Goal: Information Seeking & Learning: Learn about a topic

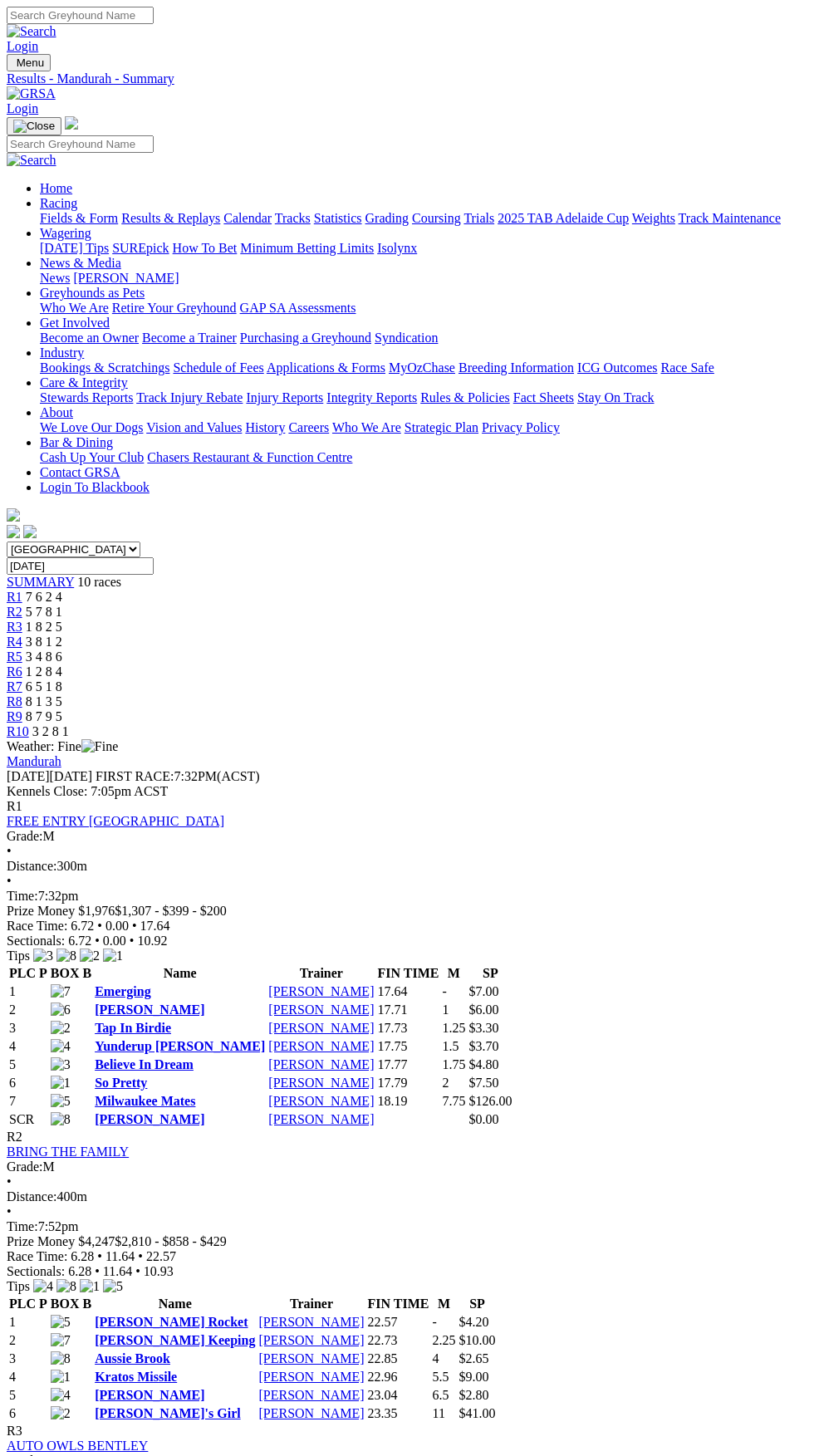
click at [140, 542] on select "South Australia New South Wales Northern Territory Queensland Tasmania Victoria…" at bounding box center [74, 549] width 134 height 16
select select "SA"
click at [7, 542] on select "South Australia New South Wales Northern Territory Queensland Tasmania Victoria…" at bounding box center [74, 549] width 134 height 16
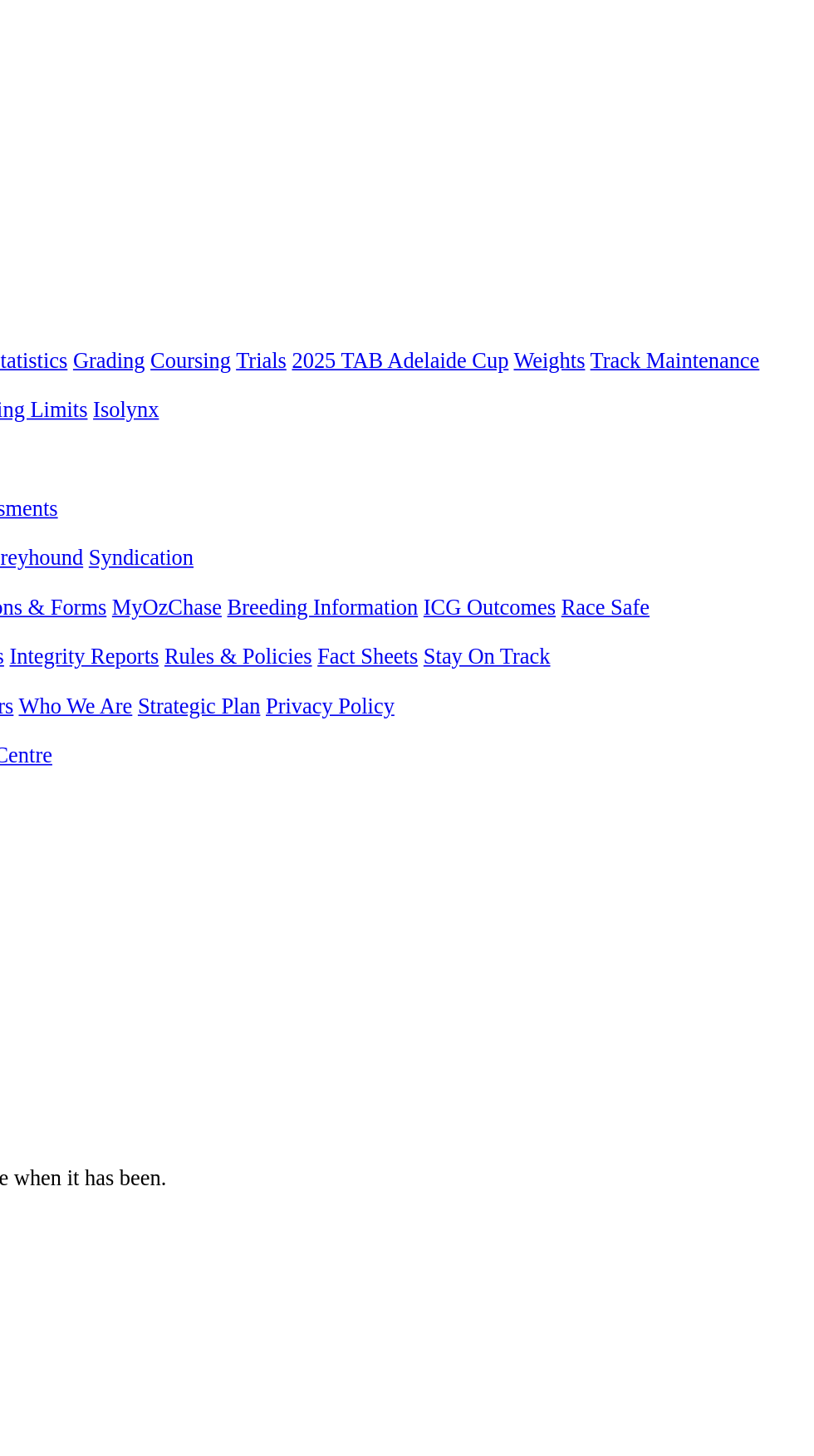
click at [153, 557] on input "[DATE]" at bounding box center [80, 566] width 147 height 17
type input "Today, 27 Aug 2025"
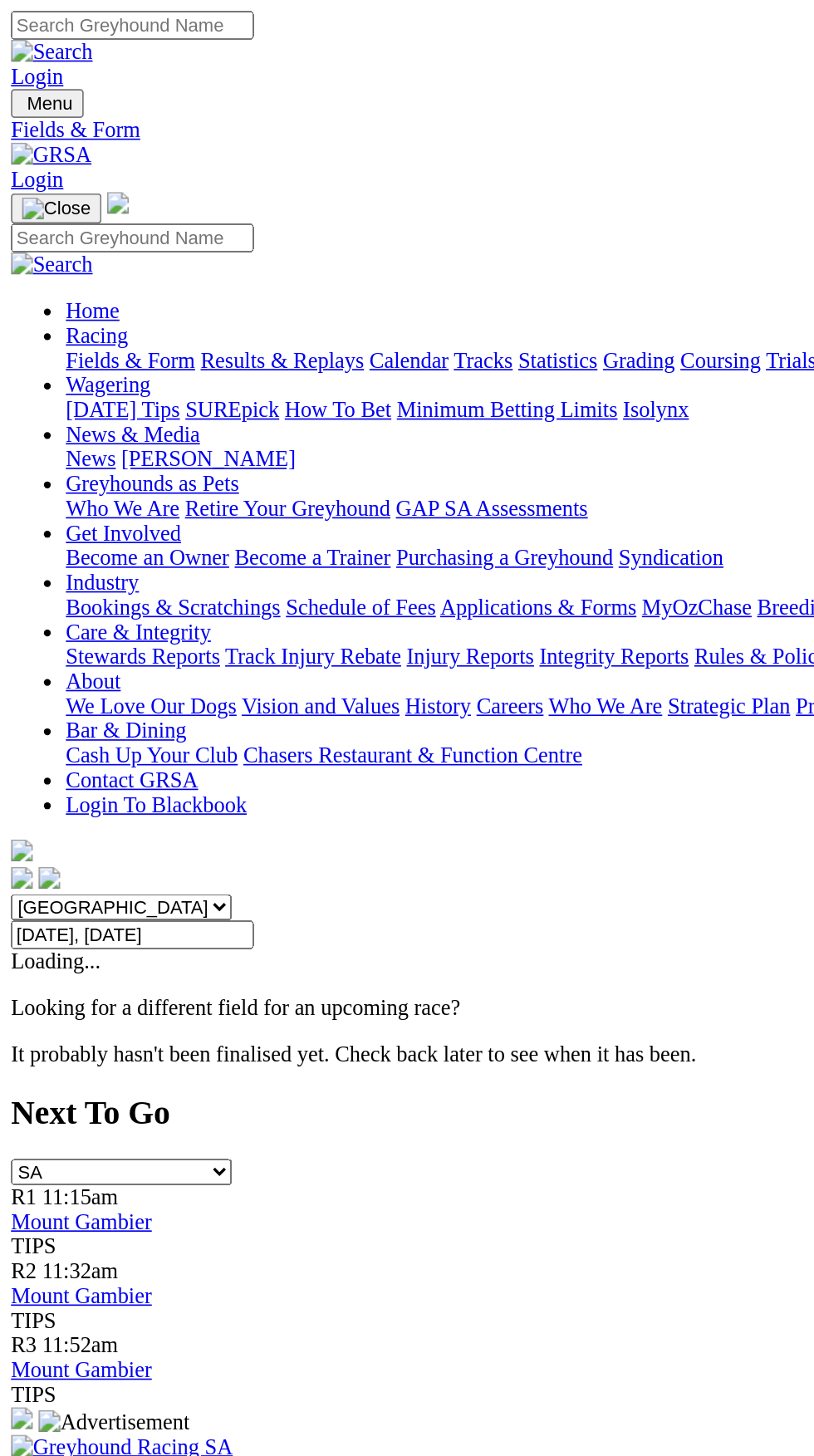
click at [140, 542] on select "South Australia New South Wales Northern Territory Queensland Tasmania Victoria…" at bounding box center [74, 549] width 134 height 16
click at [7, 542] on select "South Australia New South Wales Northern Territory Queensland Tasmania Victoria…" at bounding box center [74, 549] width 134 height 16
click at [140, 542] on select "South Australia New South Wales Northern Territory Queensland Tasmania Victoria…" at bounding box center [74, 549] width 134 height 16
select select "NSW"
click at [7, 542] on select "South Australia New South Wales Northern Territory Queensland Tasmania Victoria…" at bounding box center [74, 549] width 134 height 16
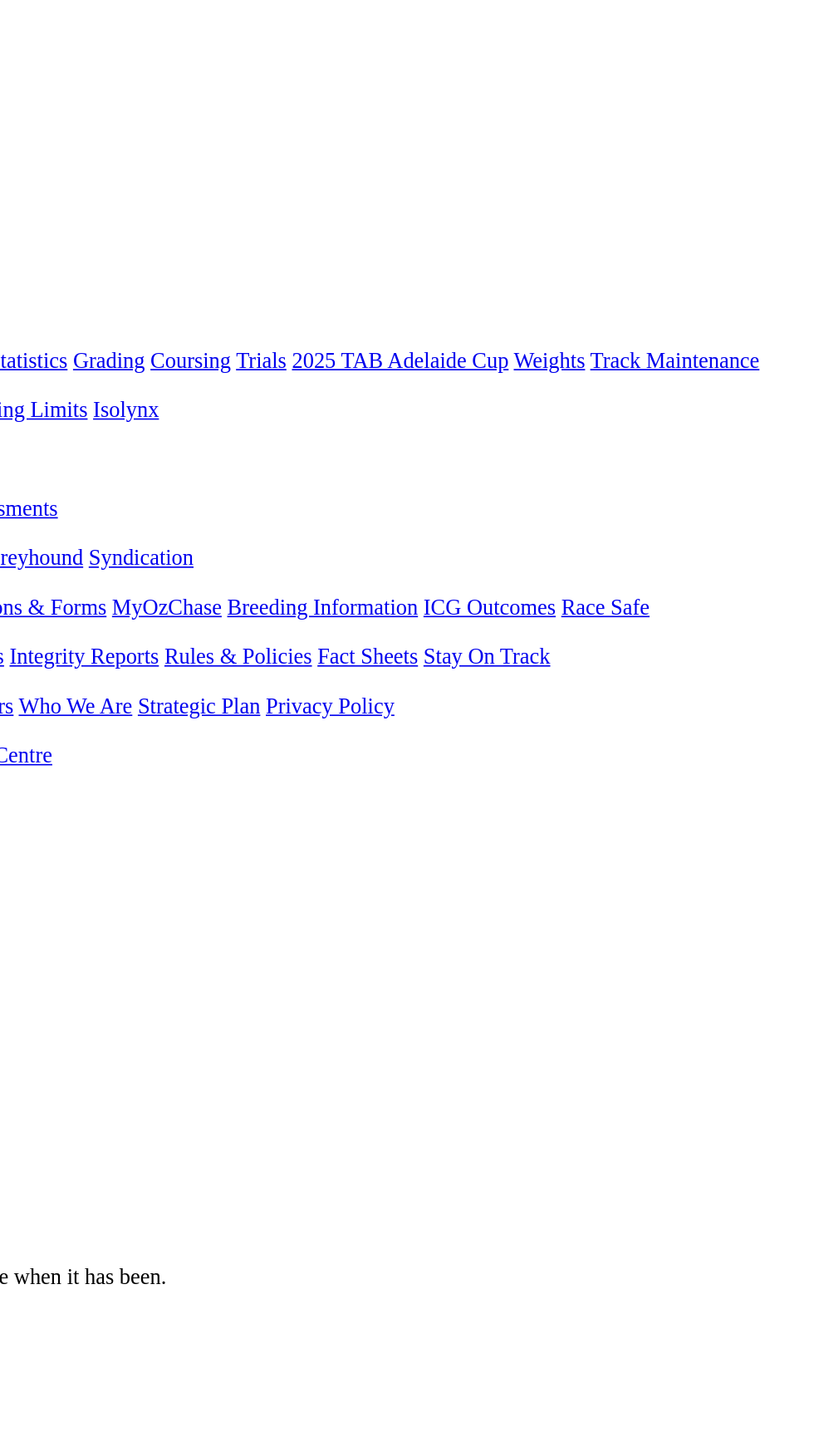
click at [37, 710] on link "F" at bounding box center [32, 717] width 8 height 14
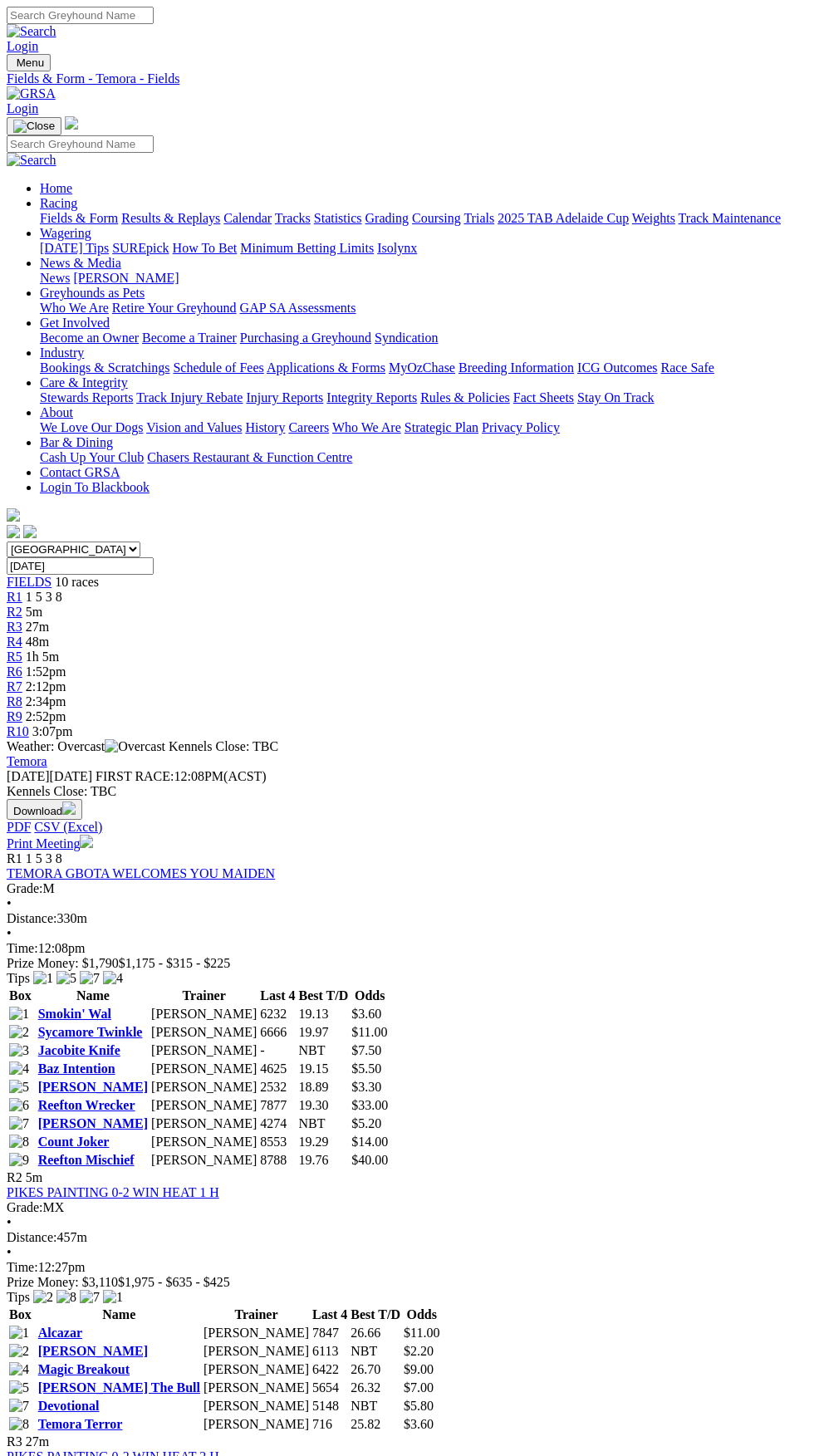
click at [123, 1417] on link "Temora Terror" at bounding box center [80, 1424] width 84 height 14
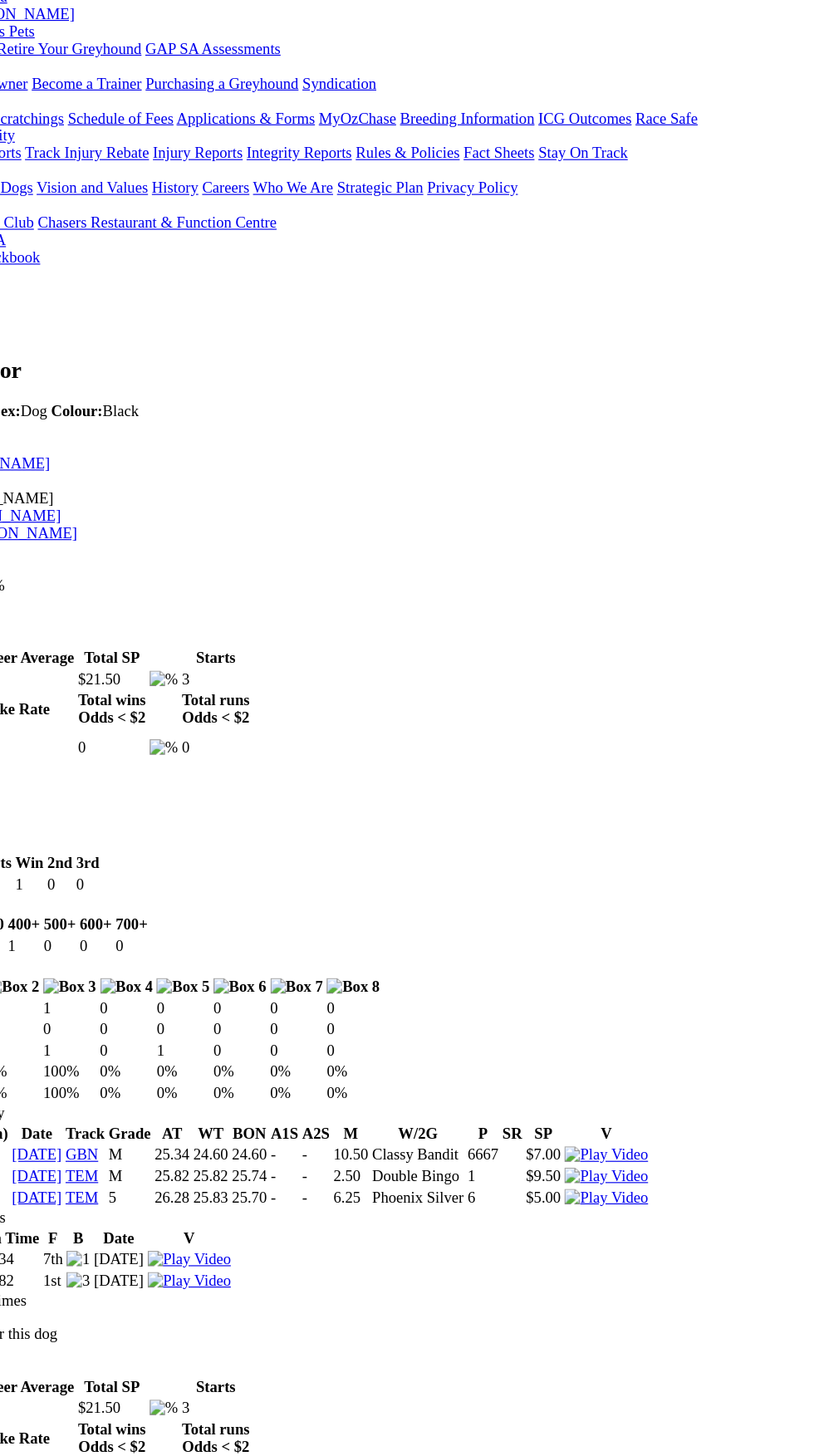
scroll to position [61, 0]
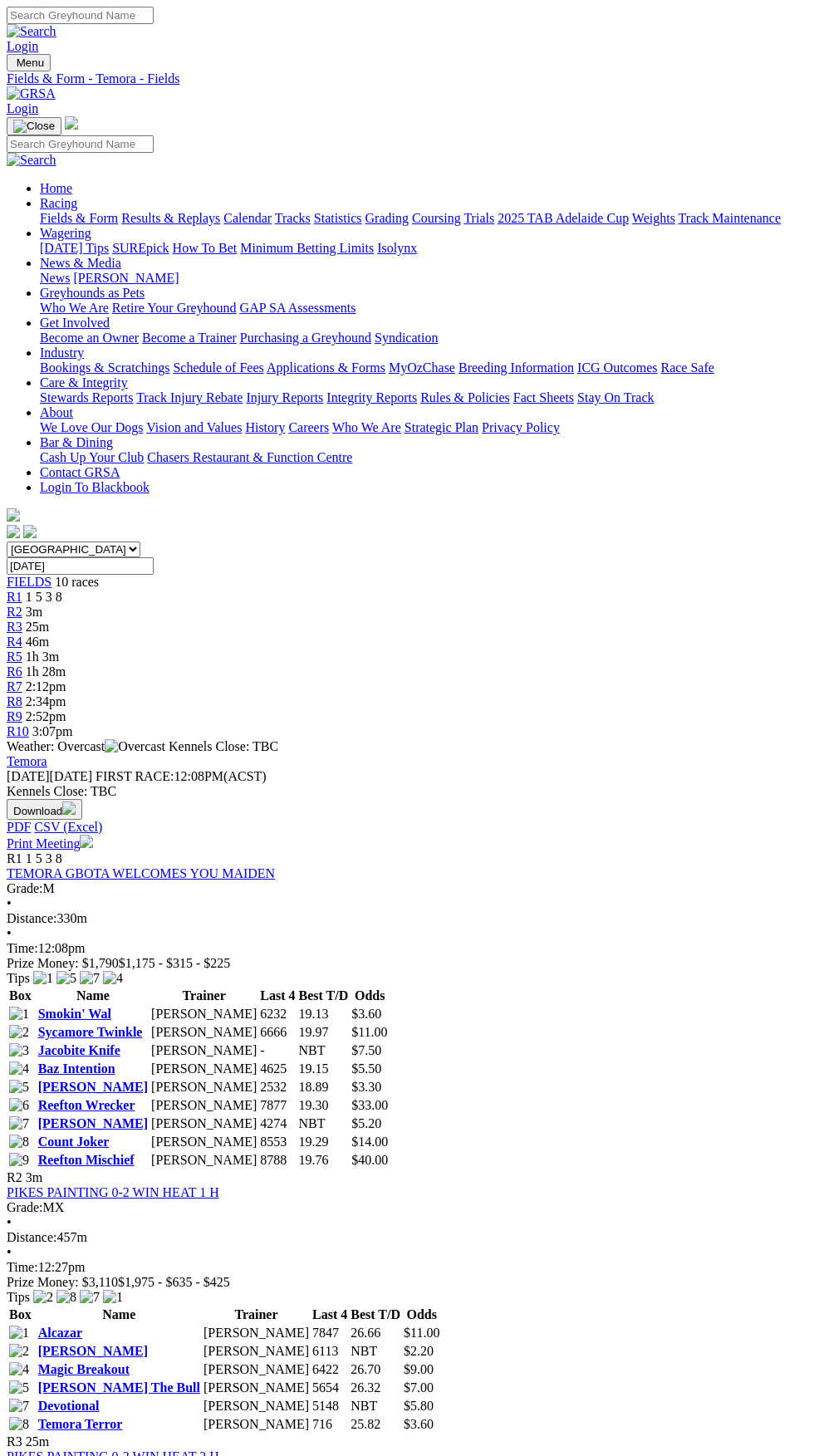
click at [148, 1344] on link "[PERSON_NAME]" at bounding box center [93, 1351] width 110 height 14
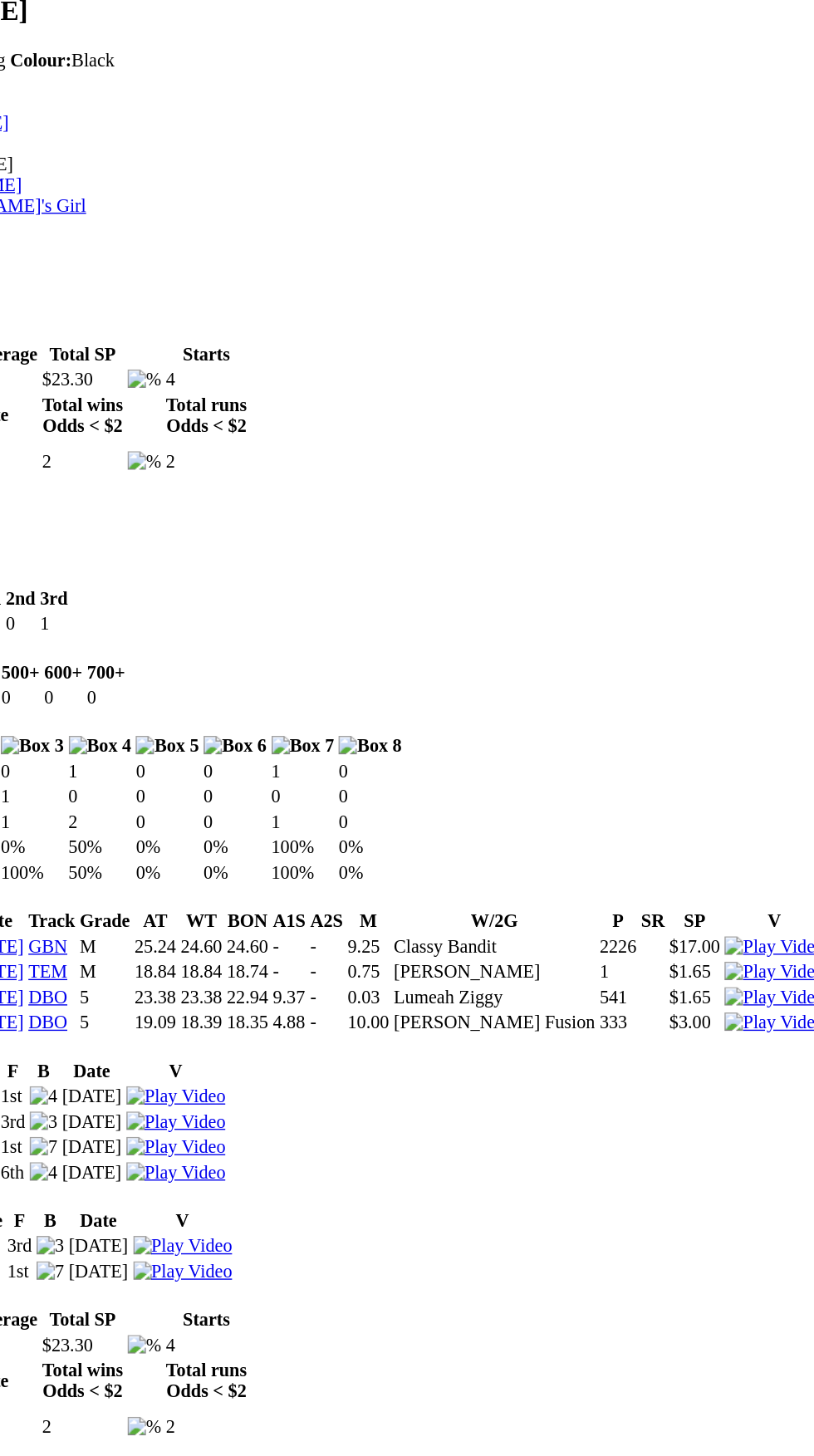
scroll to position [290, 0]
